Goal: Task Accomplishment & Management: Complete application form

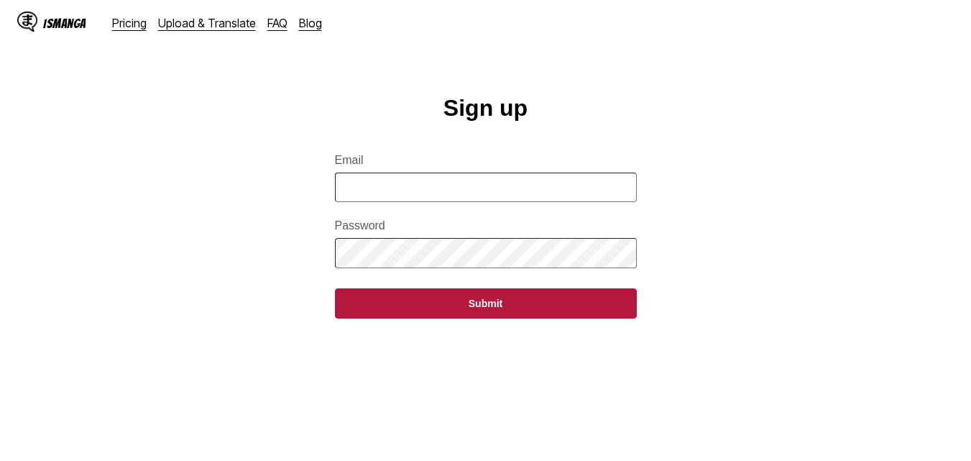
click at [521, 197] on input "Email" at bounding box center [486, 186] width 302 height 29
type input "**********"
click at [335, 288] on button "Submit" at bounding box center [486, 303] width 302 height 30
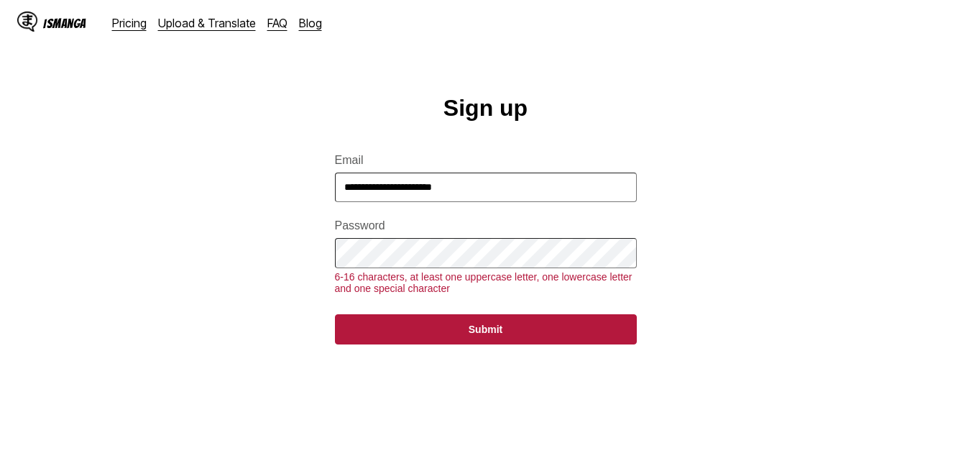
click at [335, 314] on button "Submit" at bounding box center [486, 329] width 302 height 30
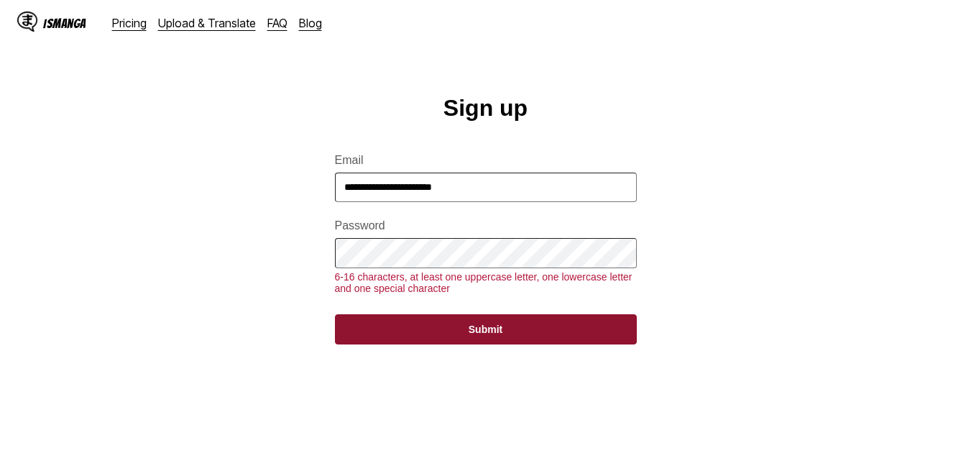
click at [439, 338] on button "Submit" at bounding box center [486, 329] width 302 height 30
click at [448, 332] on button "Submit" at bounding box center [486, 329] width 302 height 30
click at [458, 343] on button "Submit" at bounding box center [486, 329] width 302 height 30
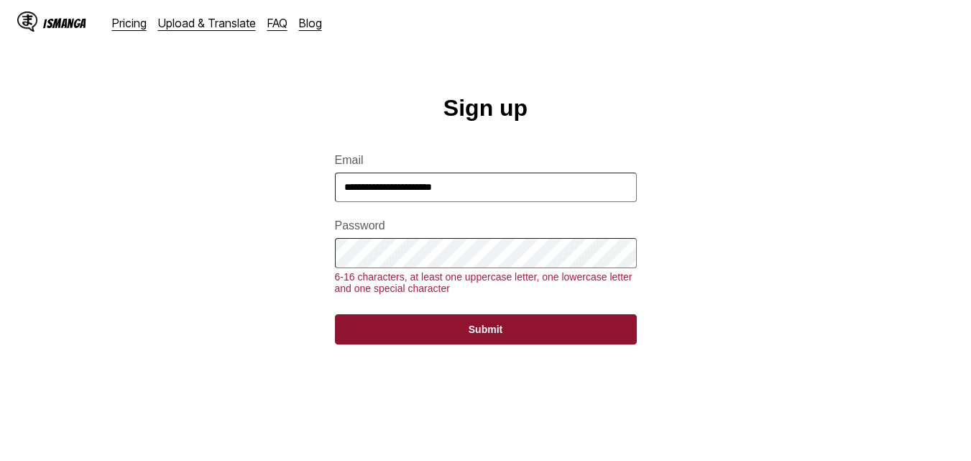
click at [458, 330] on button "Submit" at bounding box center [486, 329] width 302 height 30
click at [458, 340] on button "Submit" at bounding box center [486, 329] width 302 height 30
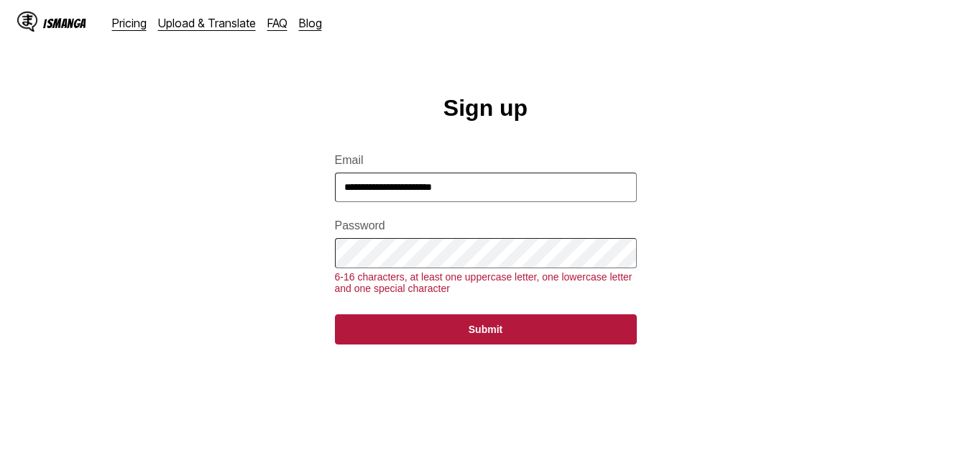
click at [335, 314] on button "Submit" at bounding box center [486, 329] width 302 height 30
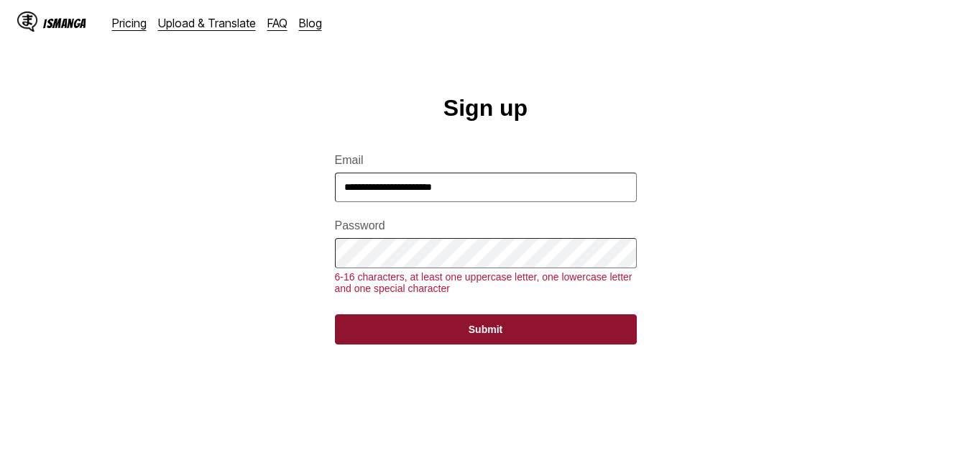
click at [468, 344] on button "Submit" at bounding box center [486, 329] width 302 height 30
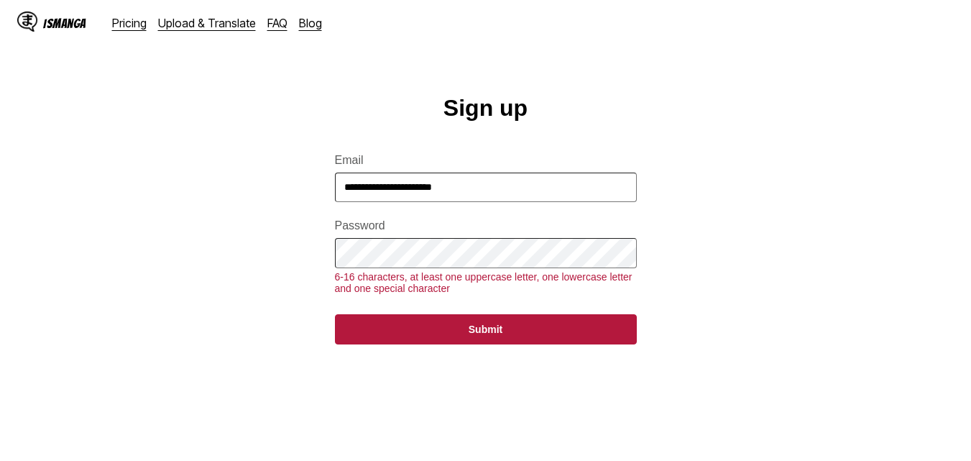
drag, startPoint x: 376, startPoint y: 279, endPoint x: 644, endPoint y: 96, distance: 324.4
click at [644, 96] on main "**********" at bounding box center [485, 302] width 971 height 415
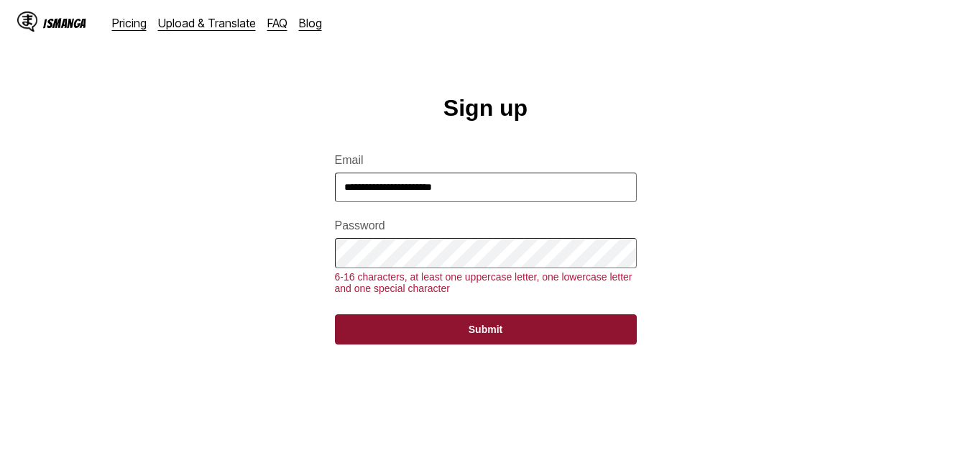
click at [435, 344] on button "Submit" at bounding box center [486, 329] width 302 height 30
click at [463, 331] on button "Submit" at bounding box center [486, 329] width 302 height 30
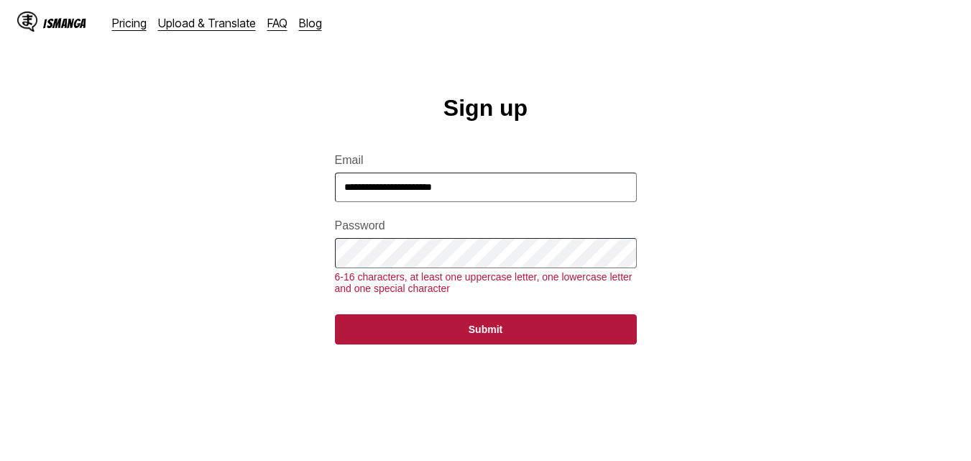
click at [335, 314] on button "Submit" at bounding box center [486, 329] width 302 height 30
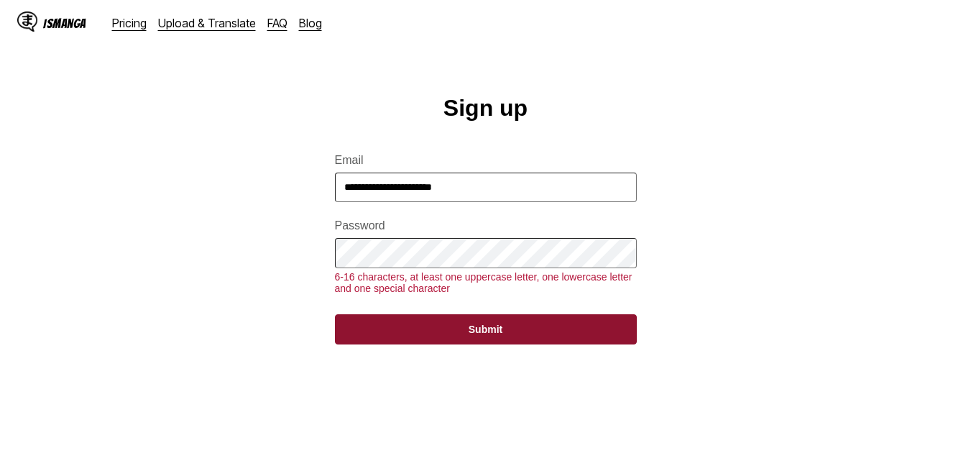
click at [452, 338] on button "Submit" at bounding box center [486, 329] width 302 height 30
